Goal: Communication & Community: Answer question/provide support

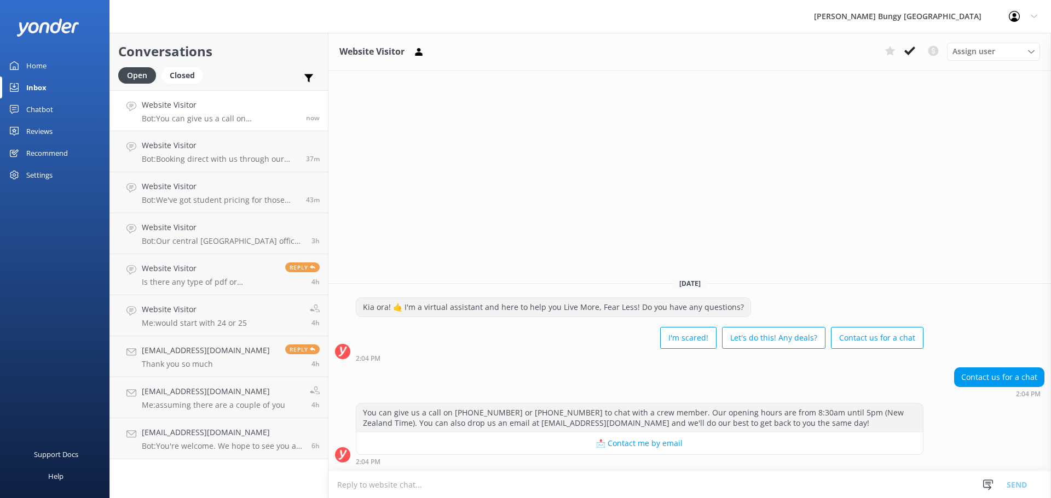
click at [536, 485] on textarea at bounding box center [689, 485] width 722 height 27
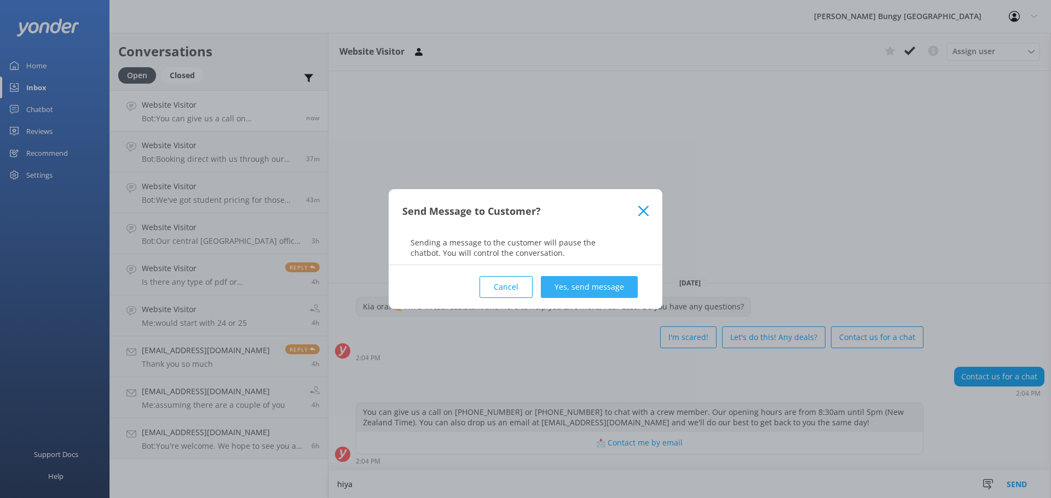
type textarea "hiya"
click at [557, 278] on button "Yes, send message" at bounding box center [589, 287] width 97 height 22
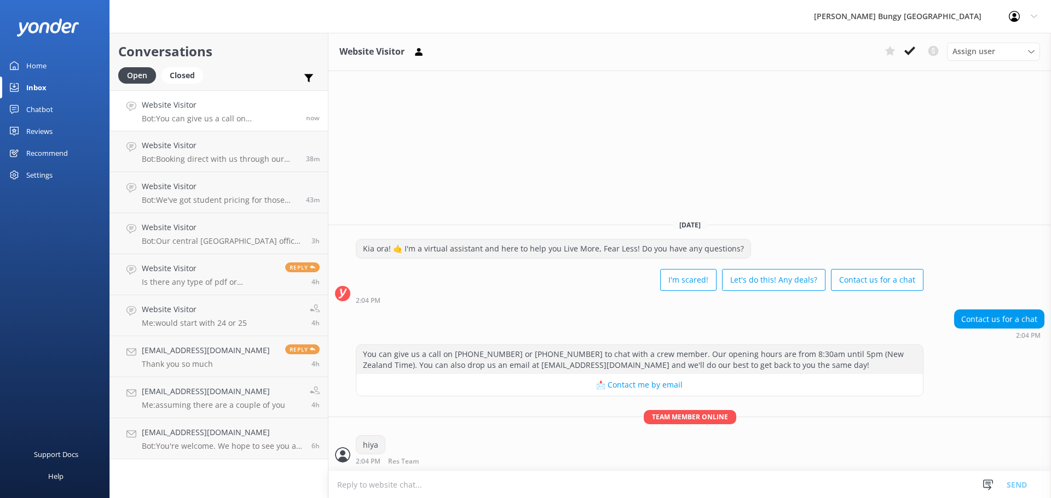
click at [498, 497] on textarea at bounding box center [689, 485] width 722 height 27
type textarea "how can we help?"
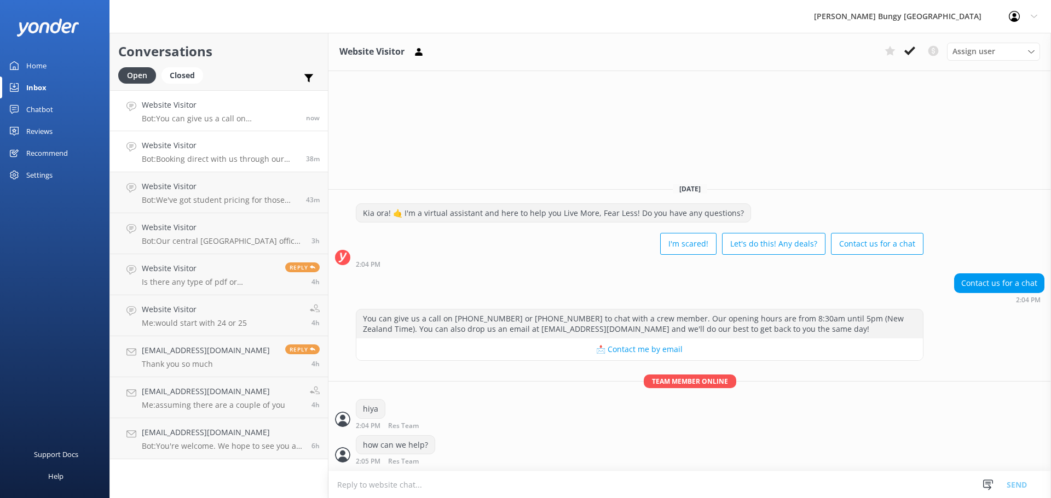
click at [246, 171] on link "Website Visitor Bot: Booking direct with us through our website always offers t…" at bounding box center [219, 151] width 218 height 41
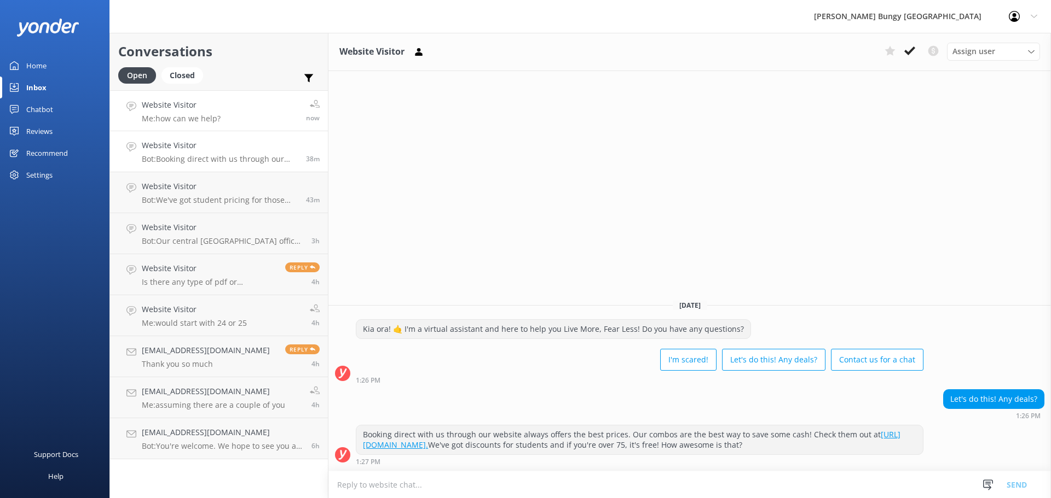
click at [163, 103] on h4 "Website Visitor" at bounding box center [181, 105] width 79 height 12
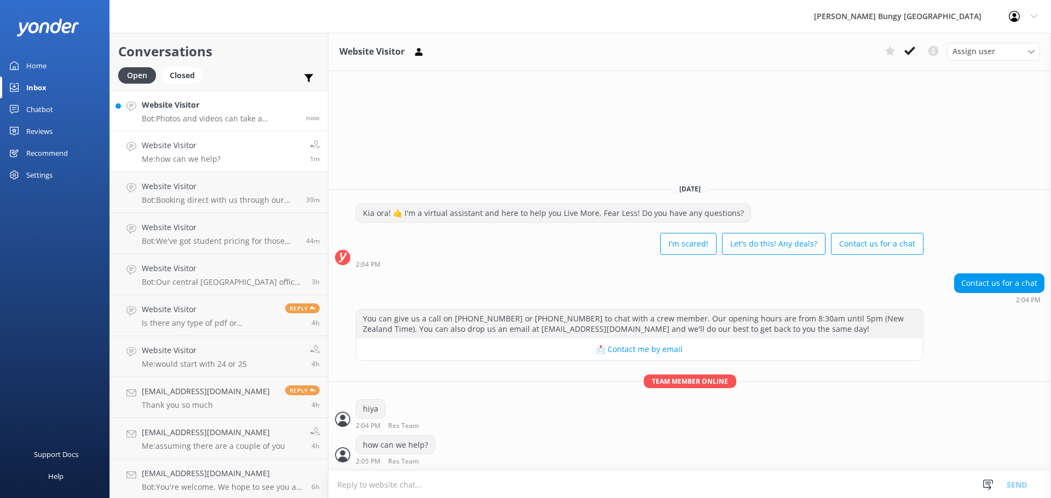
click at [156, 108] on h4 "Website Visitor" at bounding box center [220, 105] width 156 height 12
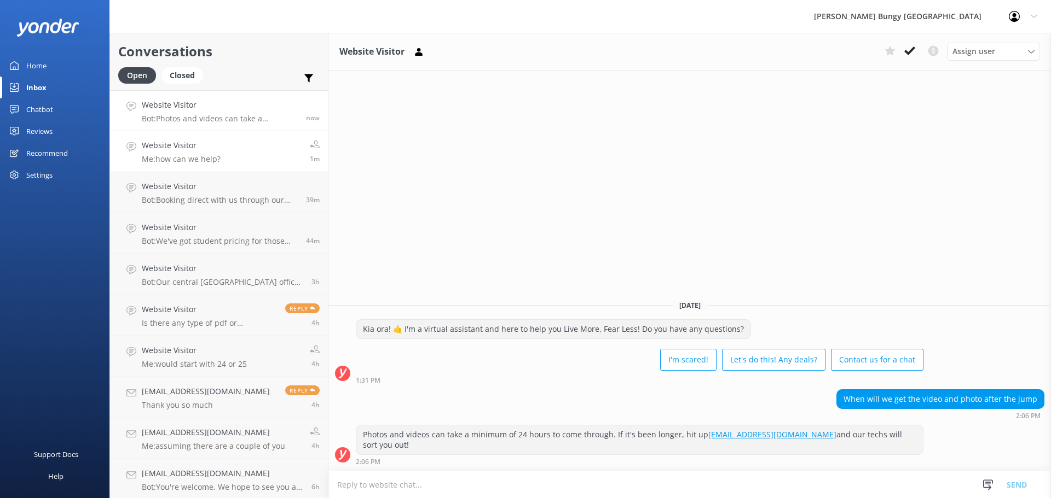
click at [251, 142] on link "Website Visitor Me: how can we help? 1m" at bounding box center [219, 151] width 218 height 41
